Goal: Task Accomplishment & Management: Use online tool/utility

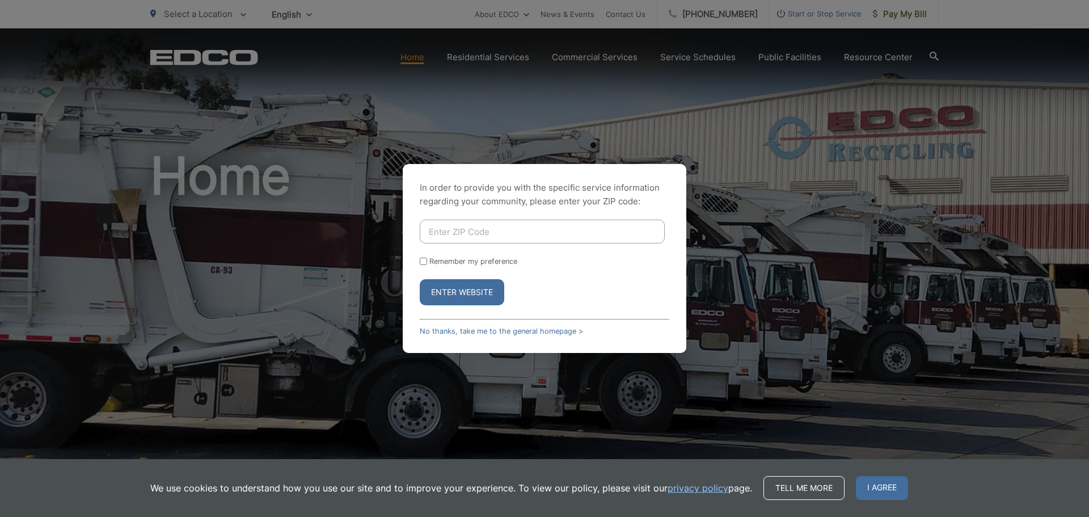
click at [503, 232] on input "Enter ZIP Code" at bounding box center [542, 231] width 245 height 24
type input "92028"
click at [458, 288] on button "Enter Website" at bounding box center [462, 292] width 84 height 26
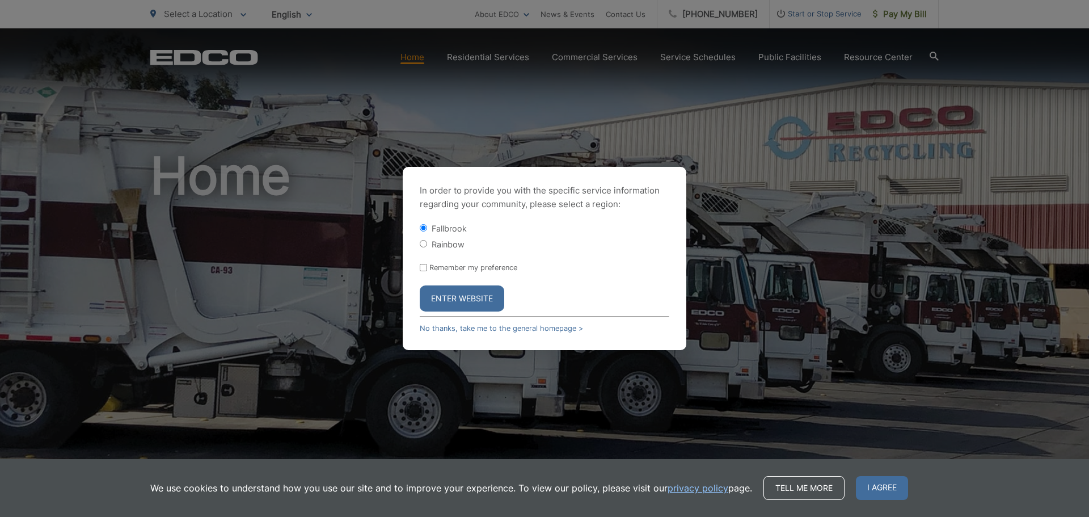
click at [463, 305] on button "Enter Website" at bounding box center [462, 298] width 84 height 26
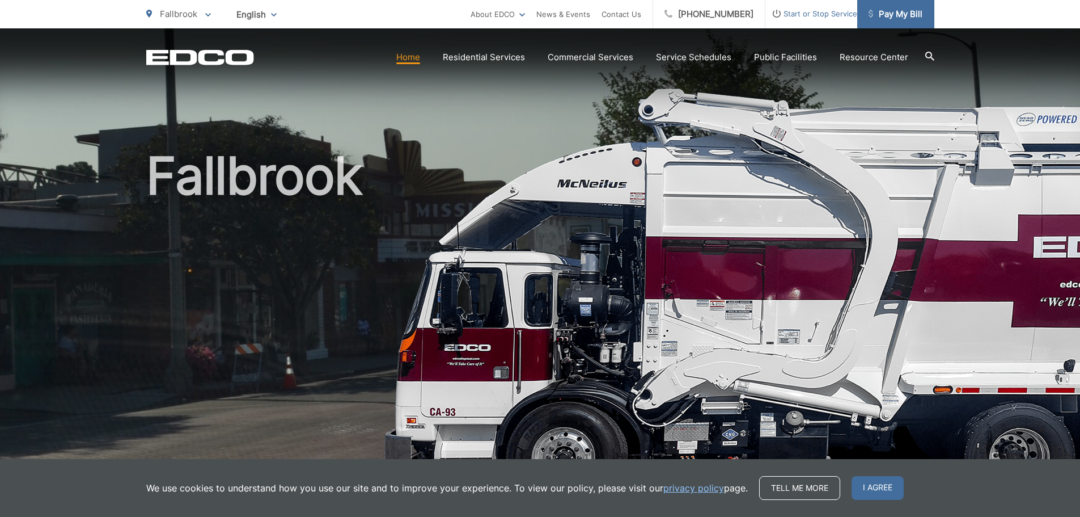
click at [913, 10] on span "Pay My Bill" at bounding box center [896, 14] width 54 height 14
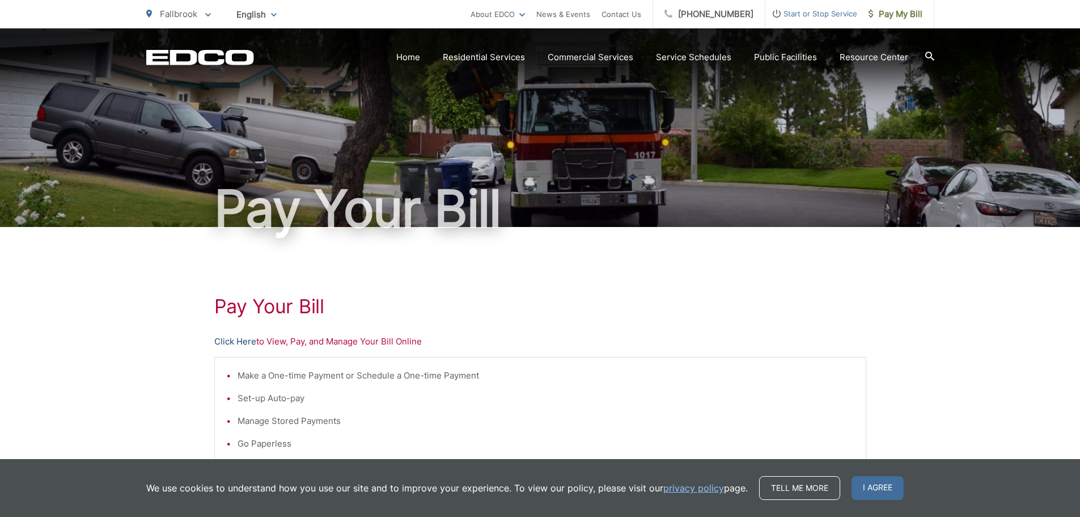
click at [242, 340] on link "Click Here" at bounding box center [235, 342] width 42 height 14
